Goal: Task Accomplishment & Management: Manage account settings

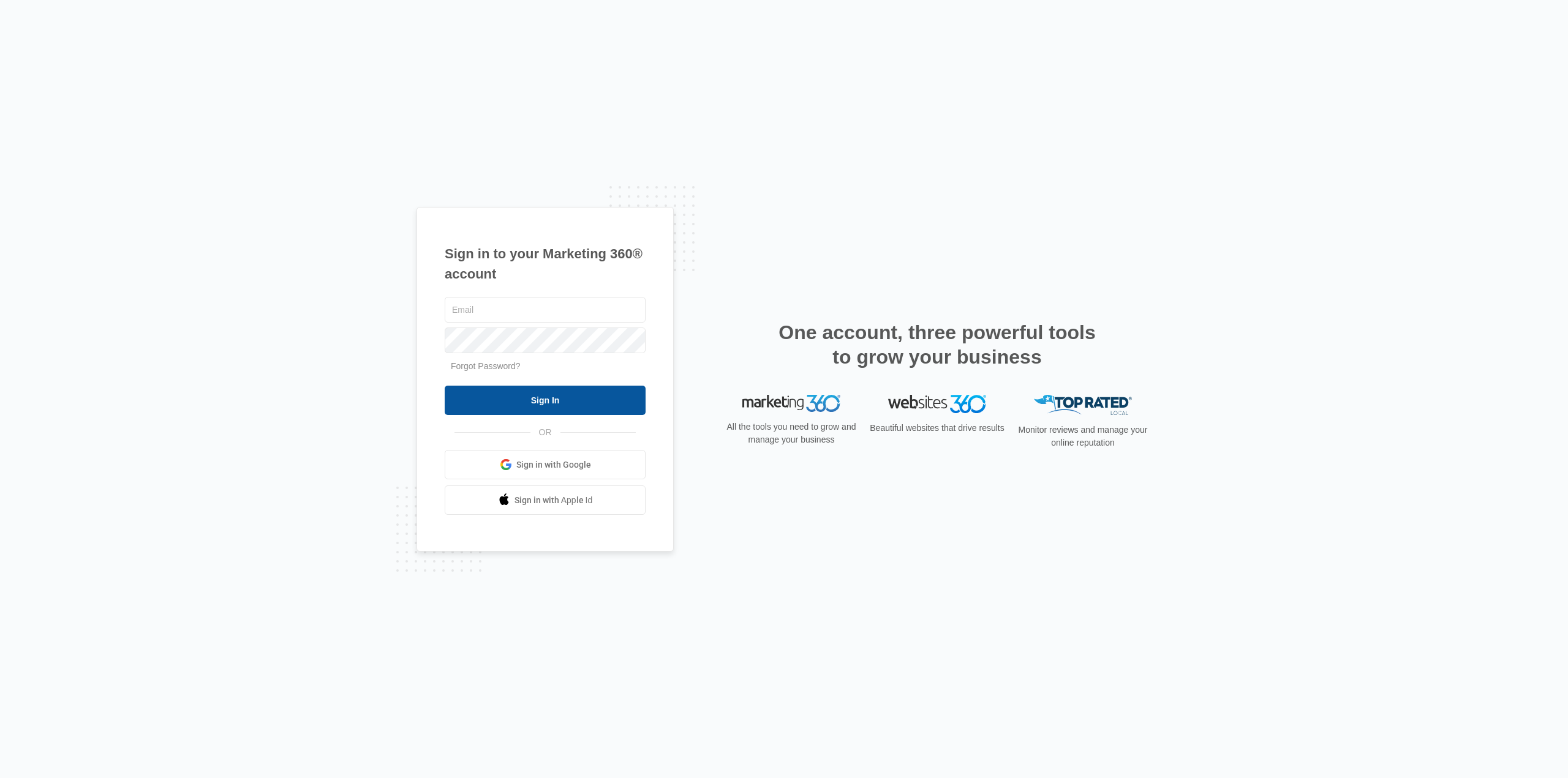
type input "[DOMAIN_NAME][EMAIL_ADDRESS][DOMAIN_NAME]"
click at [603, 396] on input "Sign In" at bounding box center [544, 400] width 201 height 29
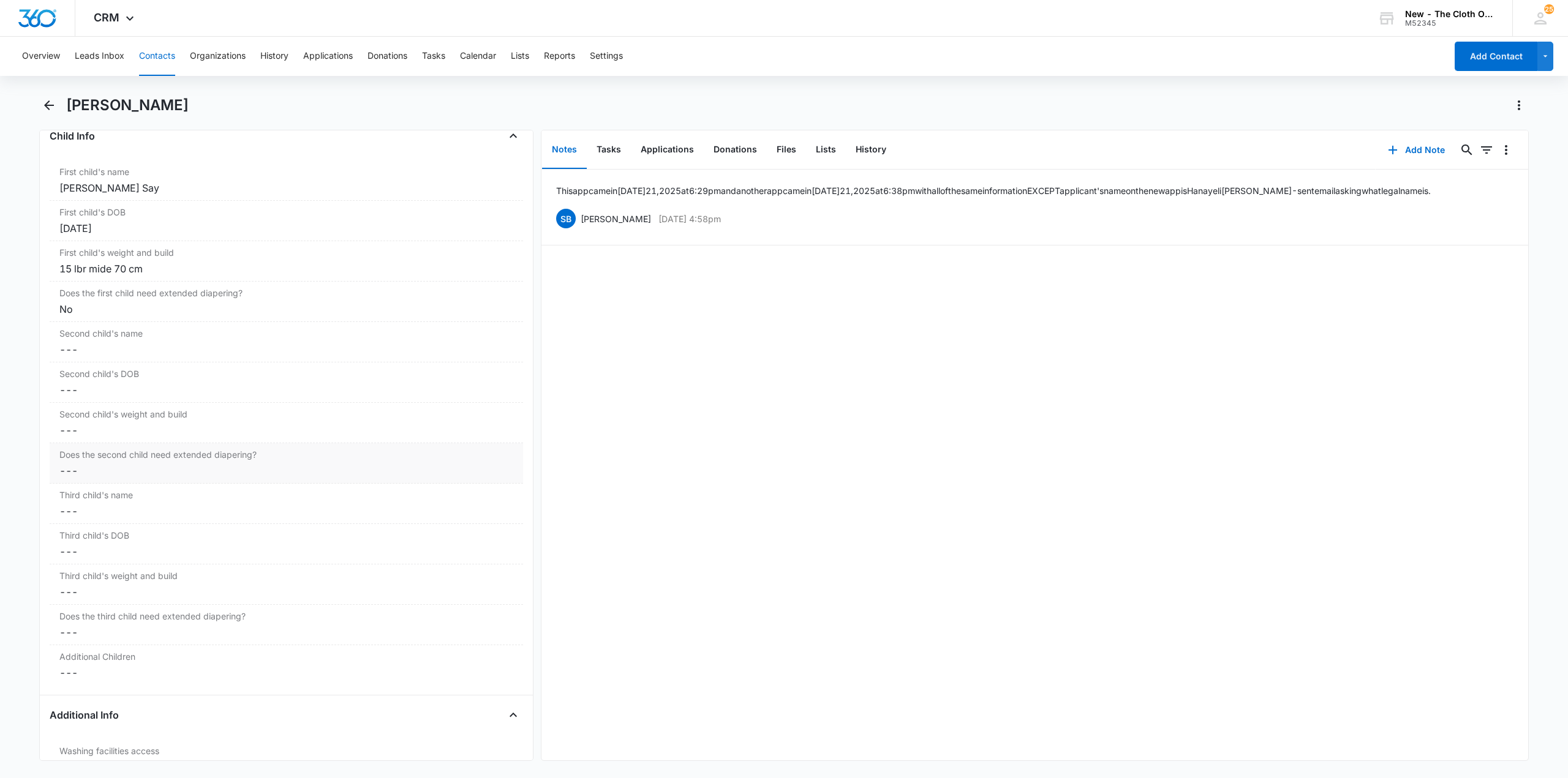
scroll to position [1347, 0]
